Goal: Information Seeking & Learning: Find specific fact

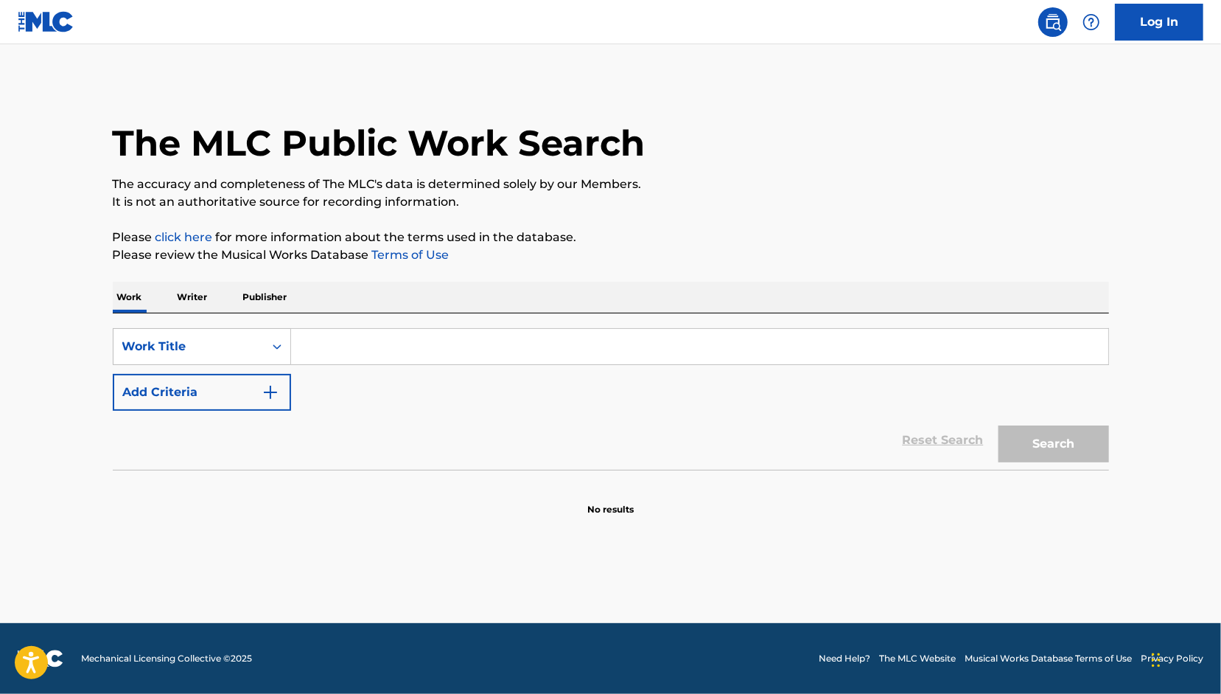
click at [318, 329] on input "Search Form" at bounding box center [699, 346] width 817 height 35
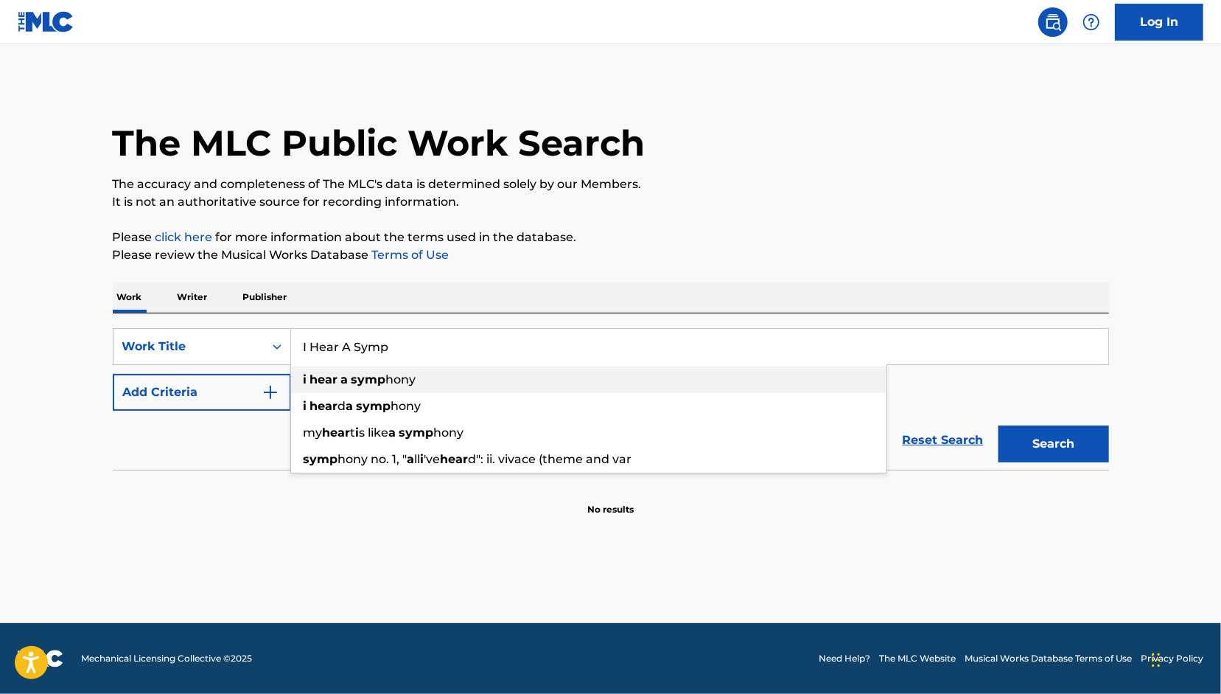
click at [535, 387] on div "i hear a symp hony" at bounding box center [589, 379] width 596 height 27
type input "i hear a symphony"
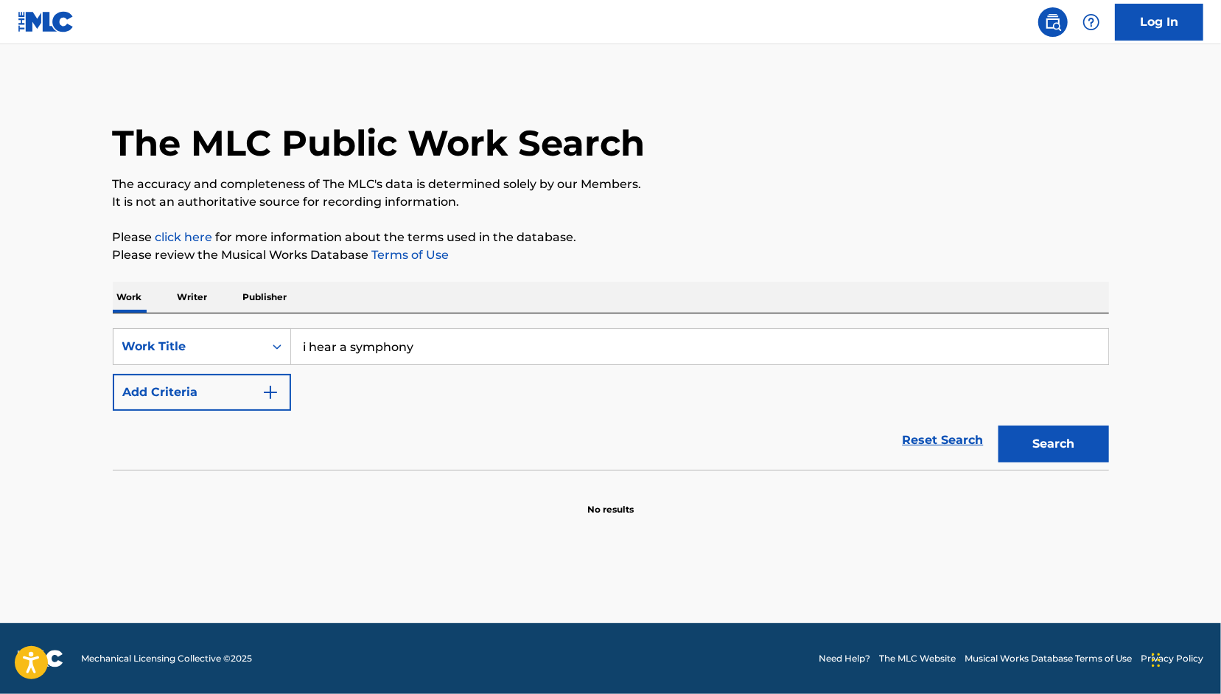
click at [146, 398] on button "Add Criteria" at bounding box center [202, 392] width 178 height 37
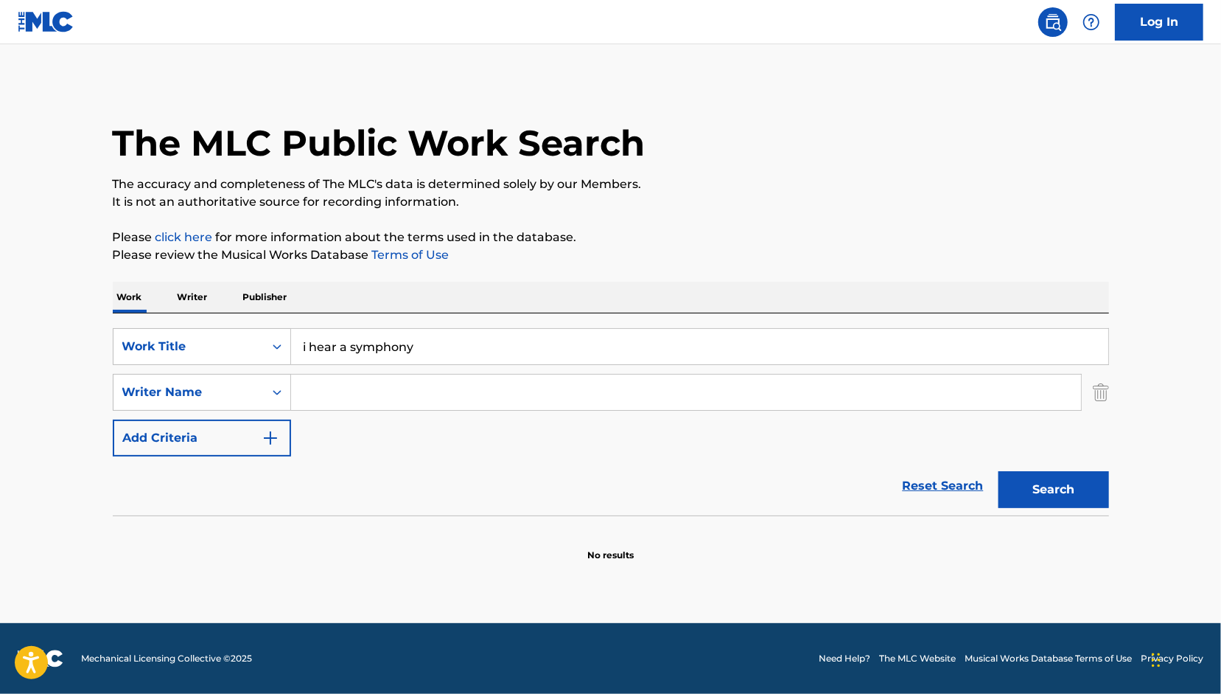
click at [389, 364] on div "i hear a symphony" at bounding box center [700, 346] width 818 height 37
click at [381, 377] on input "Search Form" at bounding box center [686, 391] width 790 height 35
type input "Fry"
click at [999, 471] on button "Search" at bounding box center [1054, 489] width 111 height 37
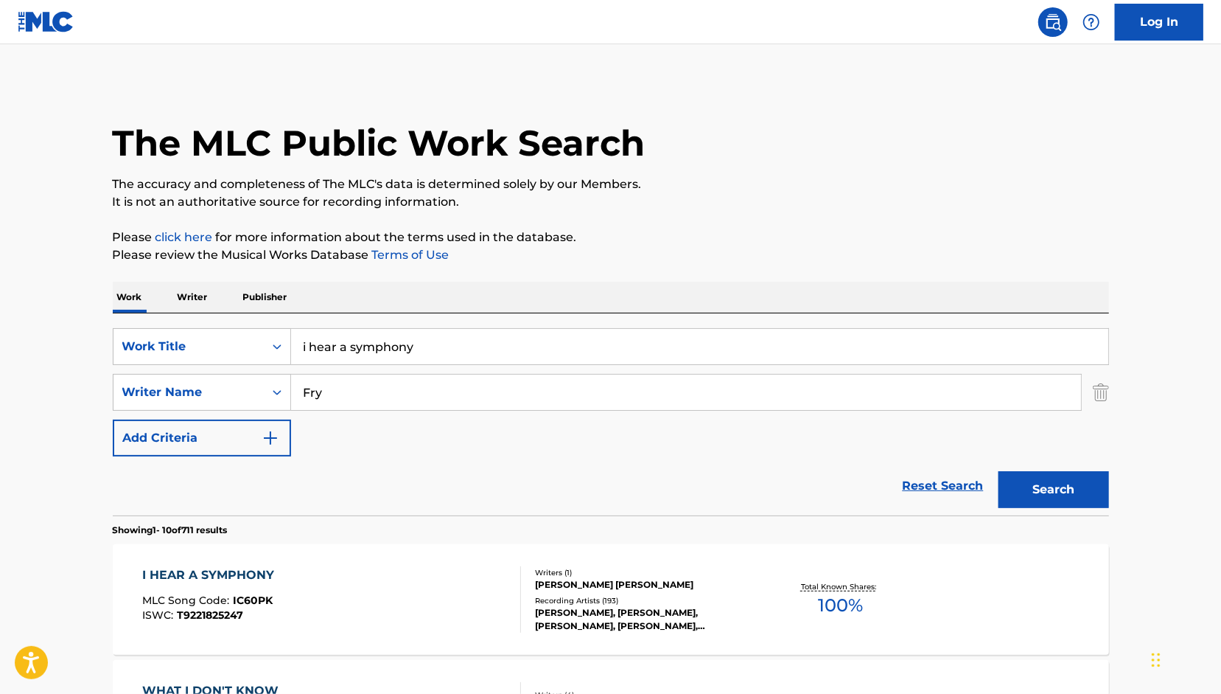
scroll to position [221, 0]
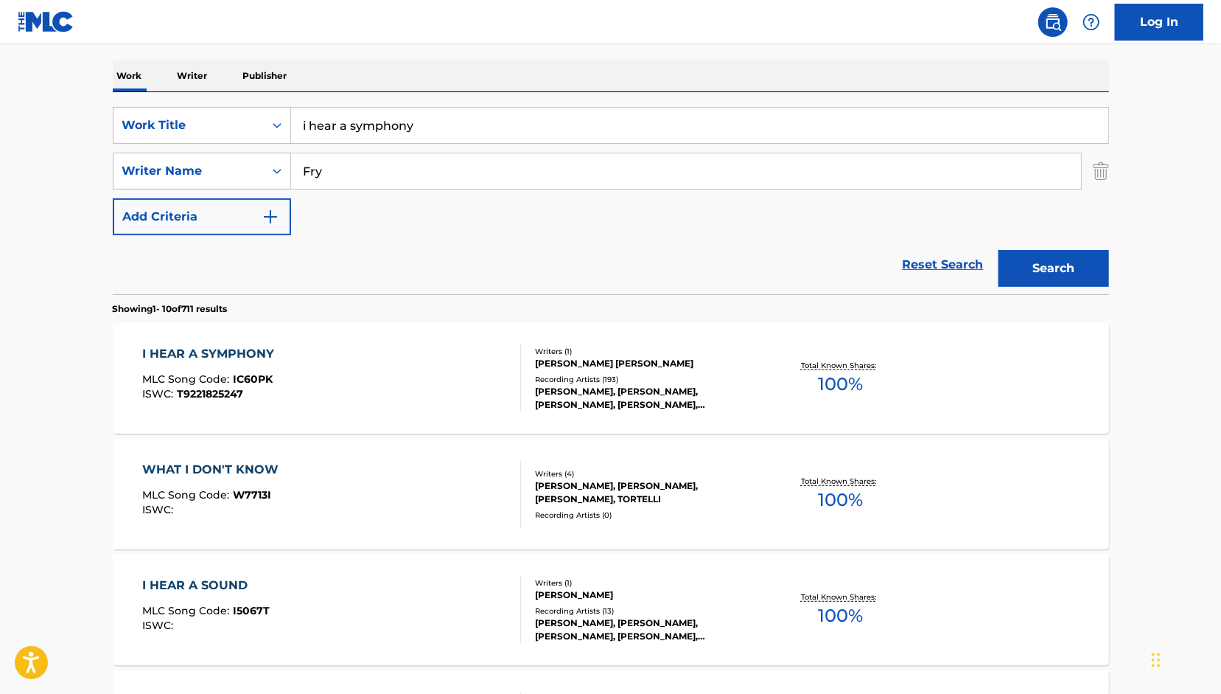
click at [421, 341] on div "I HEAR A SYMPHONY MLC Song Code : IC60PK ISWC : T9221825247 Writers ( 1 ) [PERS…" at bounding box center [611, 378] width 996 height 111
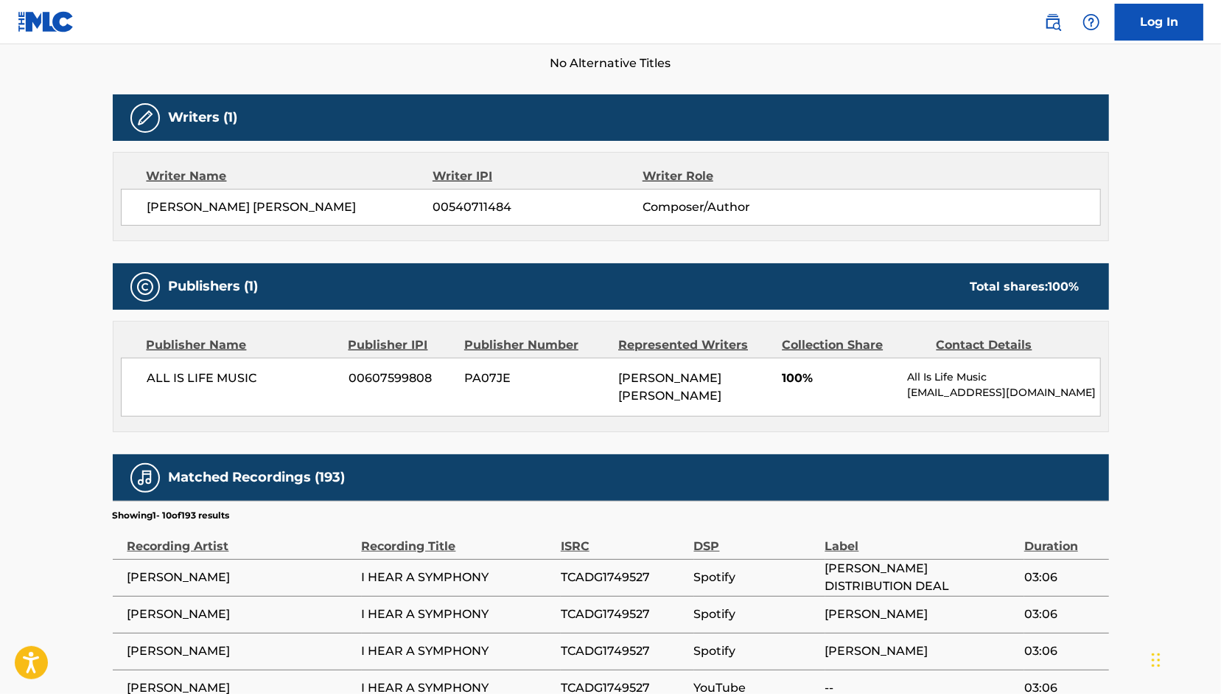
scroll to position [516, 0]
